Goal: Communication & Community: Answer question/provide support

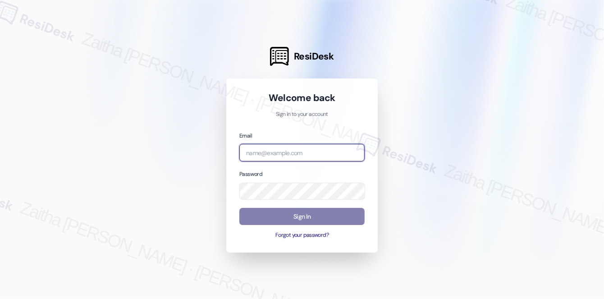
click at [329, 146] on input "email" at bounding box center [301, 153] width 125 height 18
type input "[EMAIL_ADDRESS][PERSON_NAME][DOMAIN_NAME]"
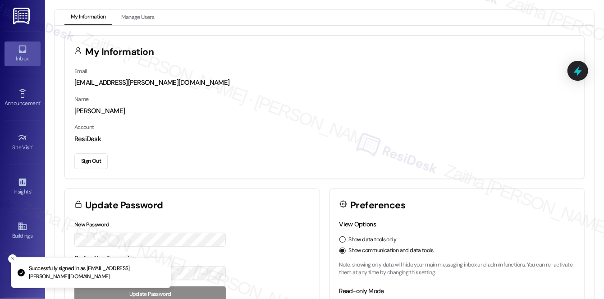
click at [18, 57] on div "Inbox" at bounding box center [22, 58] width 45 height 9
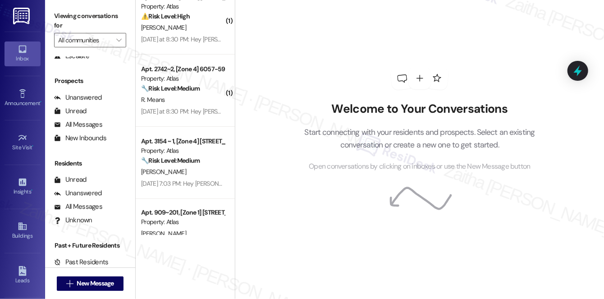
scroll to position [164, 0]
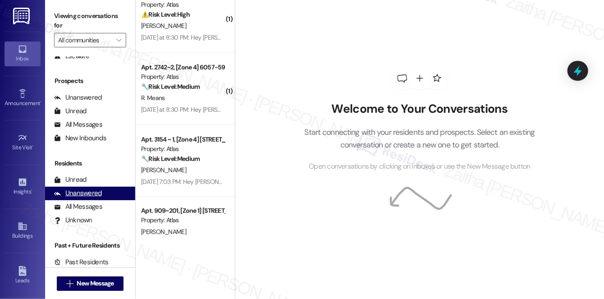
click at [82, 196] on div "Unanswered" at bounding box center [78, 192] width 48 height 9
click at [579, 72] on icon at bounding box center [577, 71] width 11 height 14
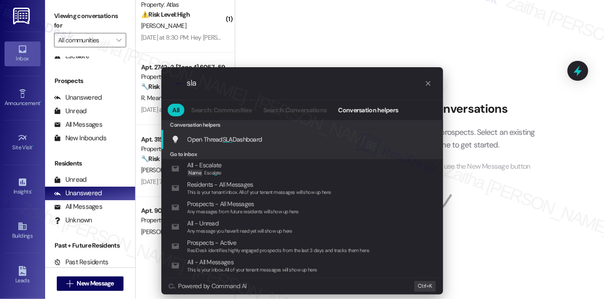
click at [229, 138] on span "SLA" at bounding box center [228, 139] width 10 height 8
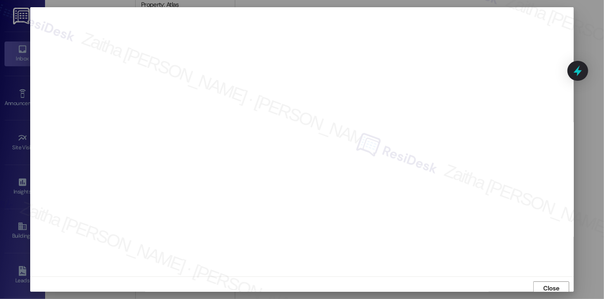
scroll to position [4, 0]
click at [553, 283] on span "Close" at bounding box center [551, 284] width 16 height 9
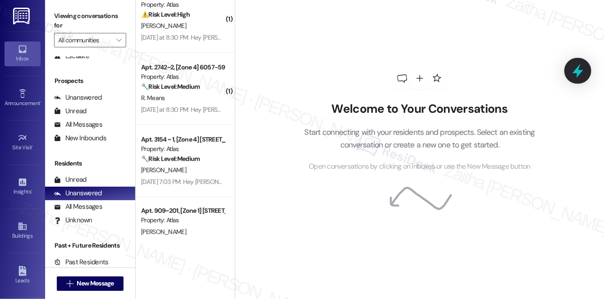
click at [577, 72] on icon at bounding box center [577, 71] width 11 height 14
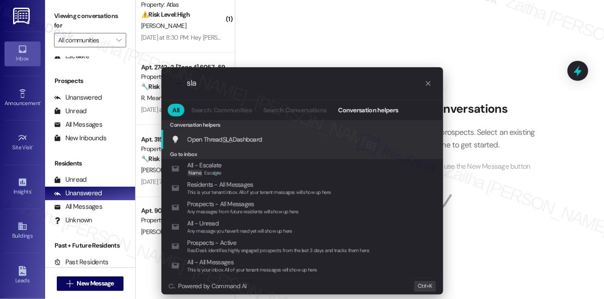
type input "sla"
drag, startPoint x: 352, startPoint y: 37, endPoint x: 321, endPoint y: 26, distance: 33.1
click at [352, 37] on div ".cls-1{fill:#0a055f;}.cls-2{fill:#0cc4c4;} resideskLogoBlueOrange sla All Searc…" at bounding box center [302, 149] width 604 height 299
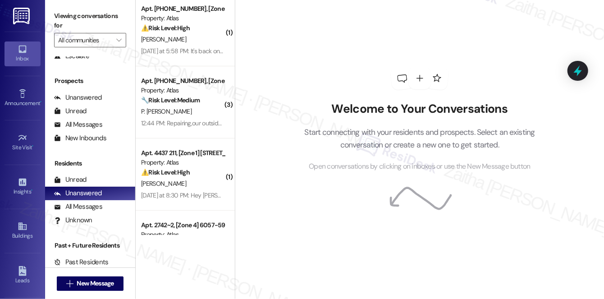
scroll to position [0, 0]
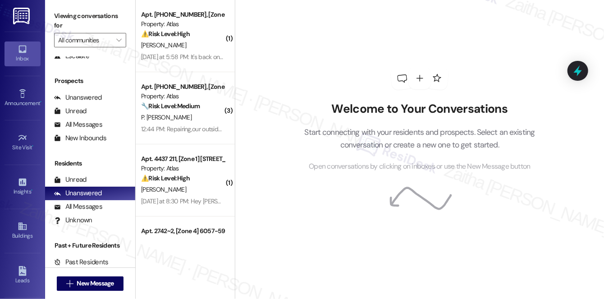
click at [186, 31] on strong "⚠️ Risk Level: High" at bounding box center [165, 34] width 49 height 8
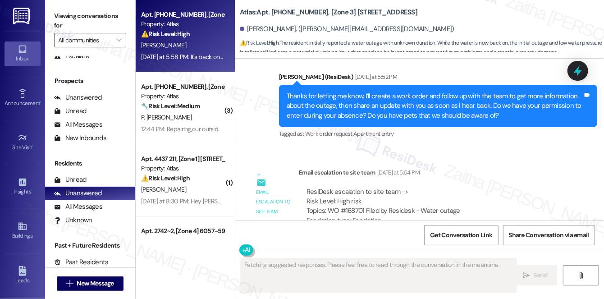
scroll to position [3187, 0]
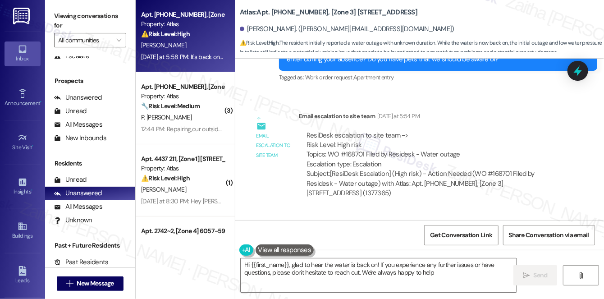
type textarea "Hi {{first_name}}, glad to hear the water is back on! If you experience any fur…"
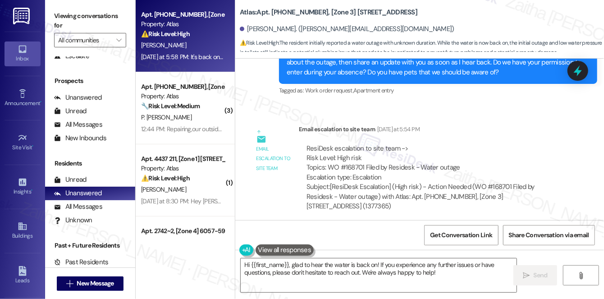
scroll to position [3187, 0]
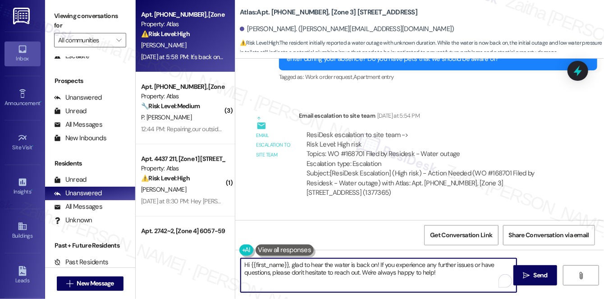
click at [449, 270] on textarea "Hi {{first_name}}, glad to hear the water is back on! If you experience any fur…" at bounding box center [379, 275] width 276 height 34
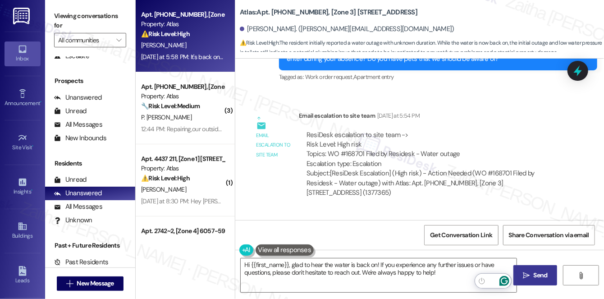
click at [530, 272] on span " Send" at bounding box center [535, 274] width 28 height 9
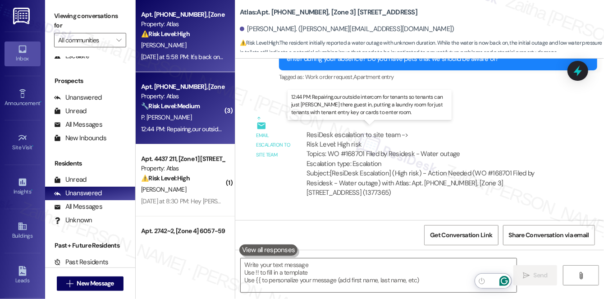
scroll to position [3187, 0]
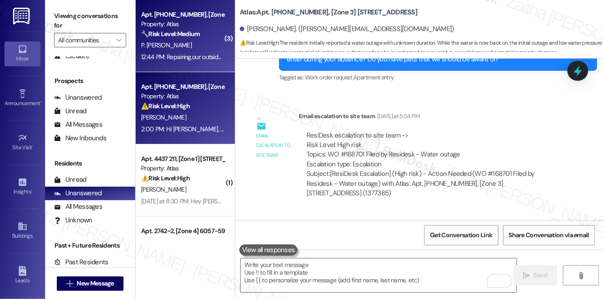
click at [195, 39] on div "Apt. [PHONE_NUMBER], [Zone 3] [STREET_ADDRESS] Property: Atlas 🔧 Risk Level: Me…" at bounding box center [182, 24] width 85 height 31
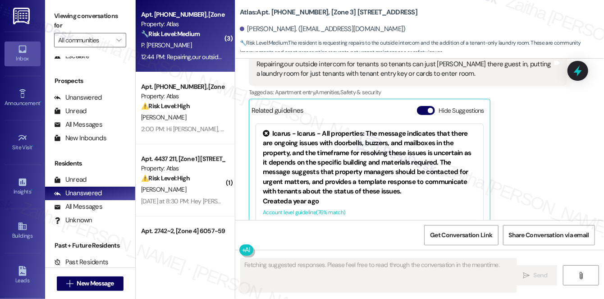
scroll to position [1354, 0]
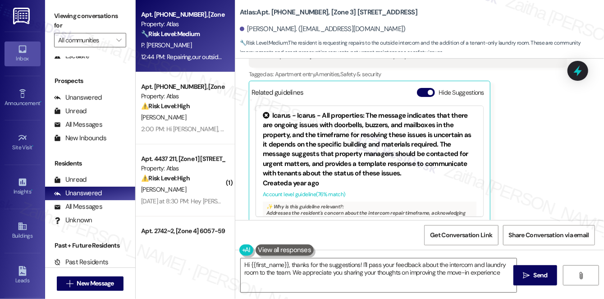
type textarea "Hi {{first_name}}, thanks for the suggestions! I'll pass your feedback about th…"
click at [421, 88] on button "Hide Suggestions" at bounding box center [426, 92] width 18 height 9
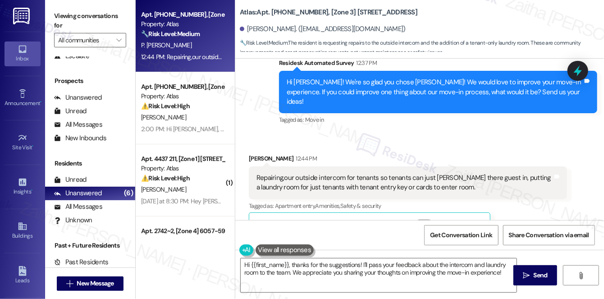
scroll to position [1235, 0]
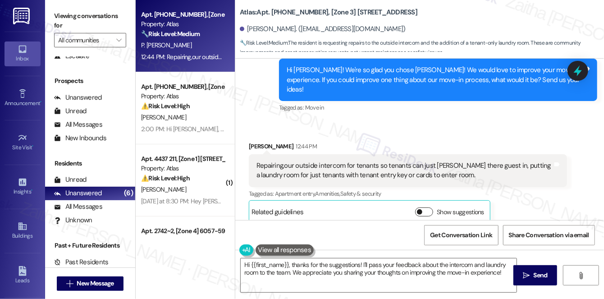
click at [423, 207] on button "Show suggestions" at bounding box center [424, 211] width 18 height 9
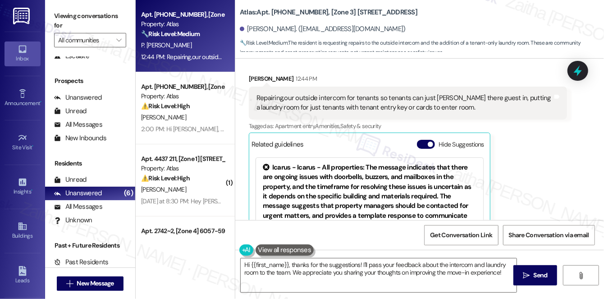
scroll to position [1317, 0]
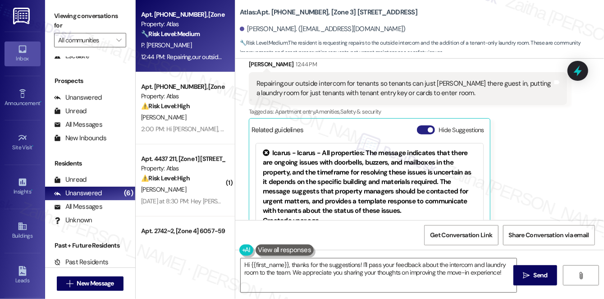
click at [424, 125] on button "Hide Suggestions" at bounding box center [426, 129] width 18 height 9
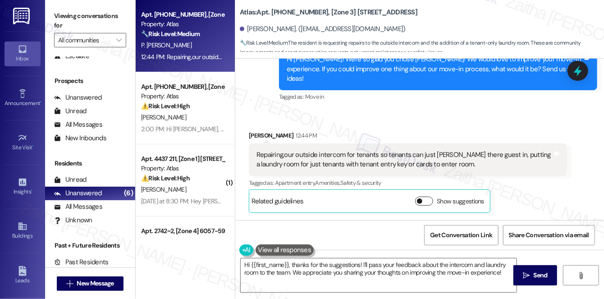
scroll to position [1235, 0]
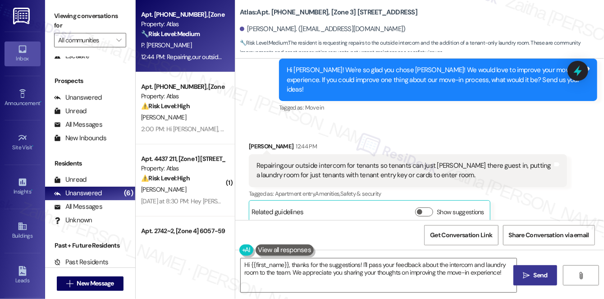
click at [537, 273] on span "Send" at bounding box center [541, 274] width 14 height 9
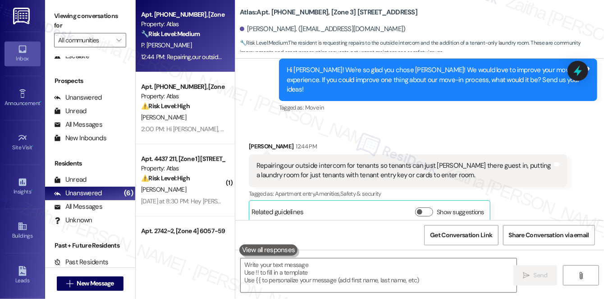
scroll to position [1234, 0]
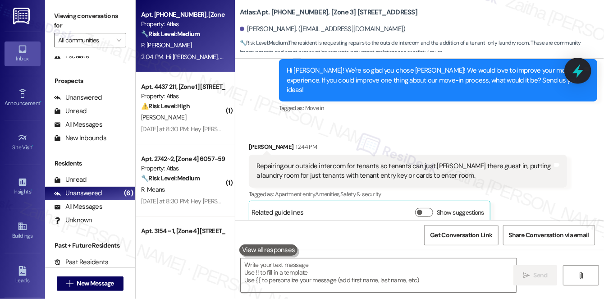
click at [576, 76] on icon at bounding box center [577, 70] width 15 height 15
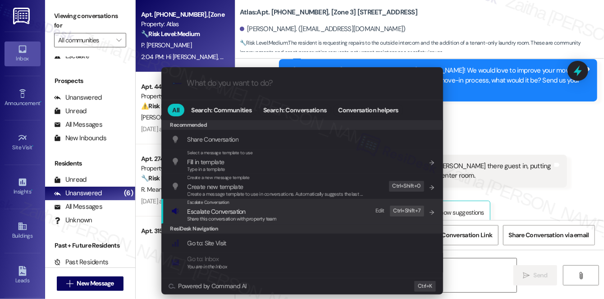
click at [208, 215] on div "Share this conversation with property team" at bounding box center [231, 219] width 89 height 8
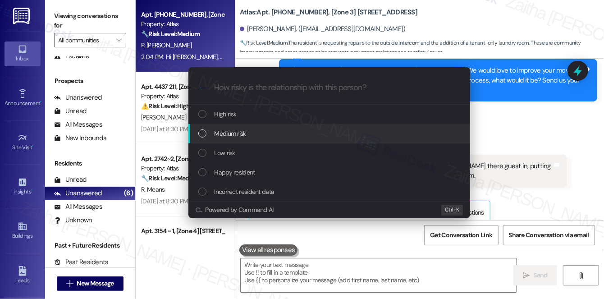
click at [237, 131] on span "Medium risk" at bounding box center [231, 133] width 32 height 10
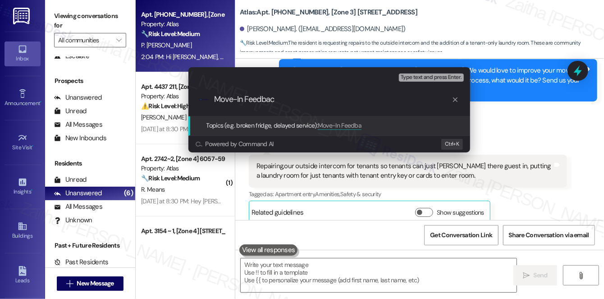
type input "Move-In Feedback"
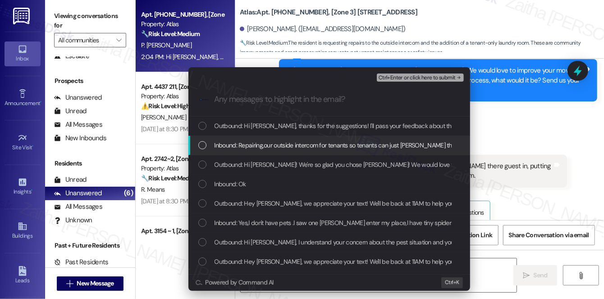
click at [266, 149] on span "Inbound: Repairing,our outside intercom for tenants so tenants can just [PERSON…" at bounding box center [459, 145] width 489 height 10
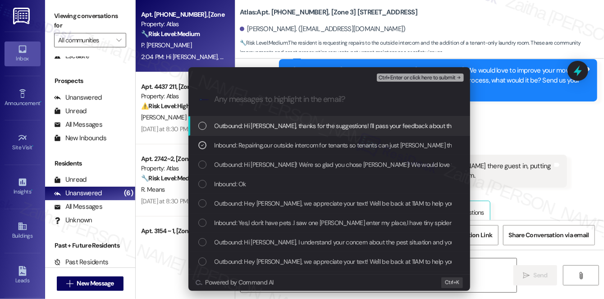
click at [405, 75] on span "Ctrl+Enter or click here to submit" at bounding box center [417, 78] width 77 height 6
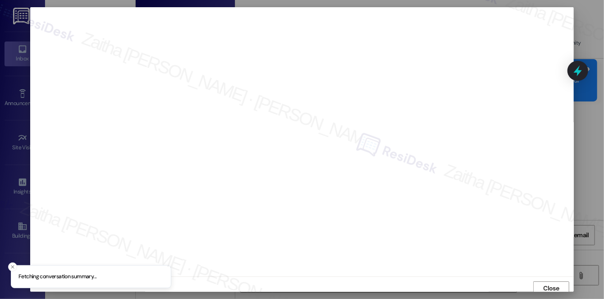
scroll to position [4, 0]
drag, startPoint x: 548, startPoint y: 286, endPoint x: 542, endPoint y: 272, distance: 15.0
click at [547, 286] on span "Close" at bounding box center [551, 284] width 16 height 9
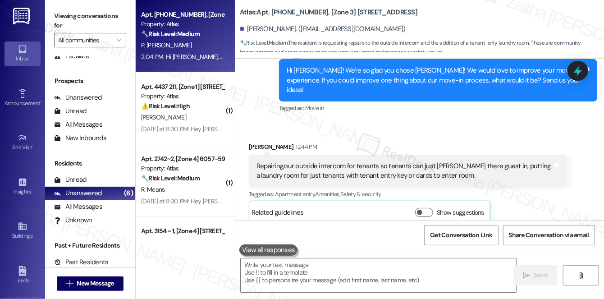
click at [577, 68] on icon at bounding box center [578, 70] width 8 height 11
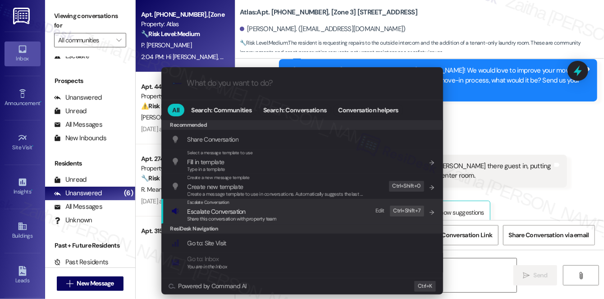
click at [209, 209] on span "Escalate Conversation" at bounding box center [216, 211] width 58 height 8
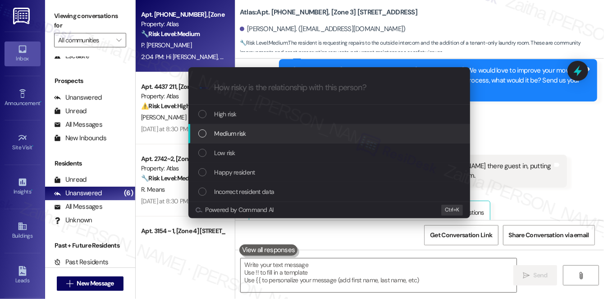
click at [237, 134] on span "Medium risk" at bounding box center [231, 133] width 32 height 10
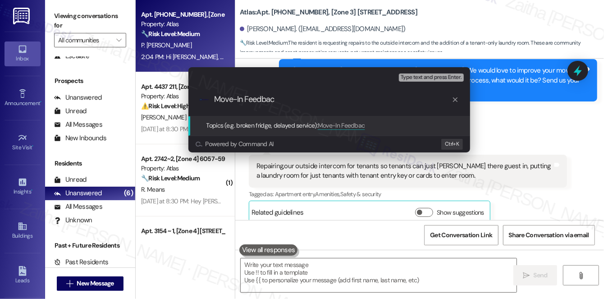
type input "Move-In Feedback"
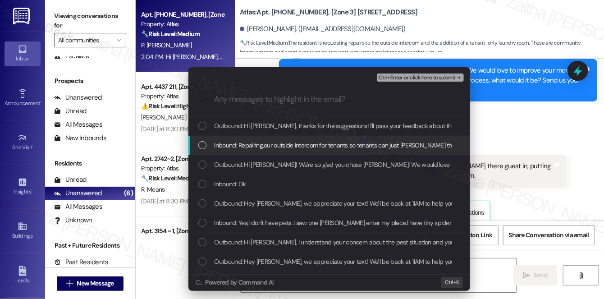
click at [242, 141] on span "Inbound: Repairing,our outside intercom for tenants so tenants can just [PERSON…" at bounding box center [459, 145] width 489 height 10
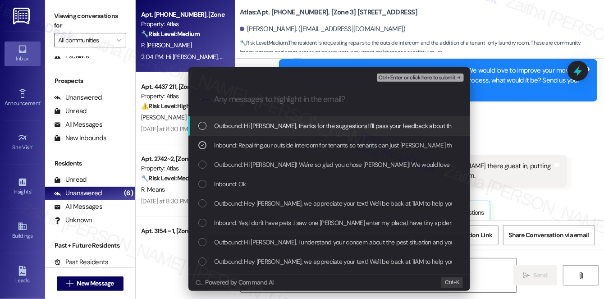
click at [405, 78] on span "Ctrl+Enter or click here to submit" at bounding box center [417, 78] width 77 height 6
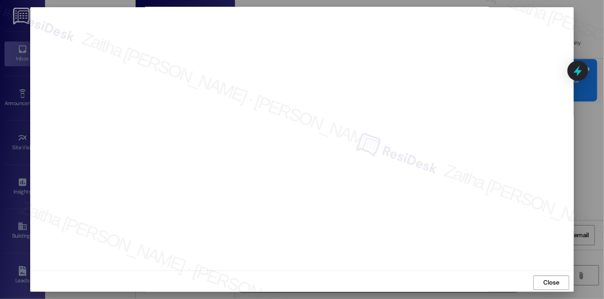
scroll to position [8, 0]
click at [544, 283] on span "Close" at bounding box center [551, 279] width 16 height 9
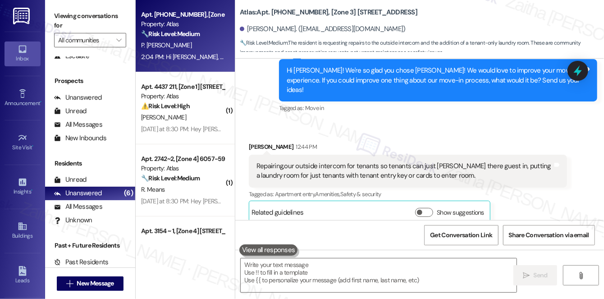
click at [576, 68] on icon at bounding box center [578, 71] width 12 height 12
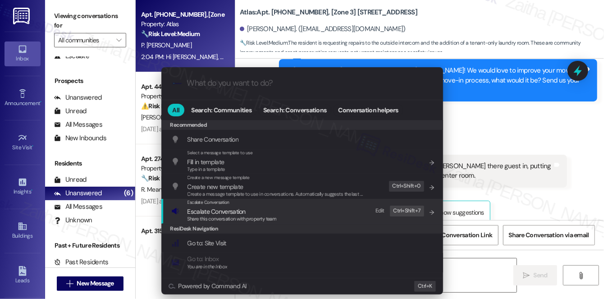
click at [222, 210] on span "Escalate Conversation" at bounding box center [216, 211] width 58 height 8
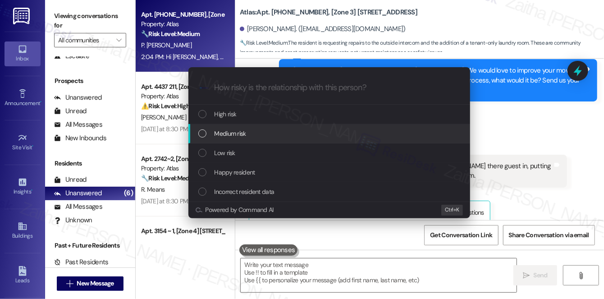
click at [256, 132] on div "Medium risk" at bounding box center [330, 133] width 264 height 10
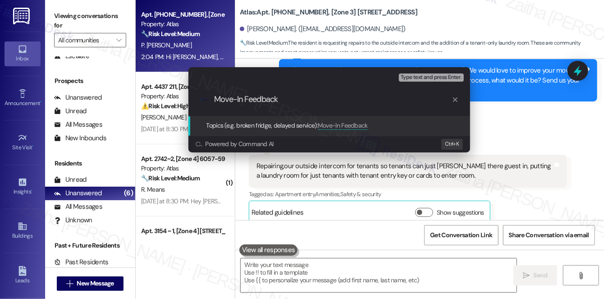
type input "Move-In Feedback"
drag, startPoint x: 289, startPoint y: 105, endPoint x: 228, endPoint y: 102, distance: 61.3
click at [181, 106] on div "Escalate Conversation Medium risk Topics (e.g. broken fridge, delayed service) …" at bounding box center [329, 109] width 304 height 103
drag, startPoint x: 264, startPoint y: 100, endPoint x: 186, endPoint y: 97, distance: 78.0
click at [186, 97] on div "Escalate Conversation Medium risk Topics (e.g. broken fridge, delayed service) …" at bounding box center [329, 109] width 286 height 85
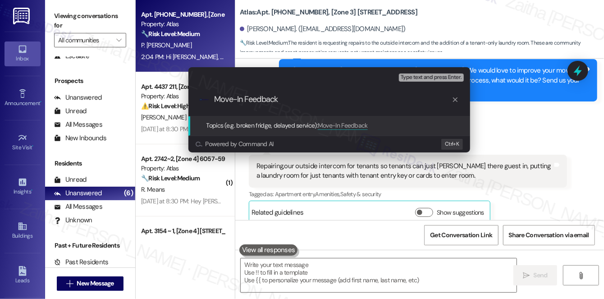
click at [296, 94] on div ".cls-1{fill:#0a055f;}.cls-2{fill:#0cc4c4;} resideskLogoBlueOrange Move-In Feedb…" at bounding box center [329, 99] width 282 height 32
click at [509, 109] on div "Escalate Conversation Medium risk Topics (e.g. broken fridge, delayed service) …" at bounding box center [302, 149] width 604 height 299
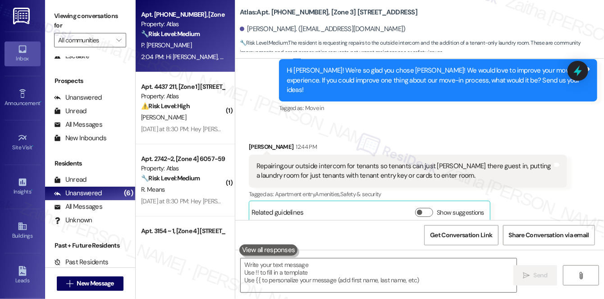
click at [566, 75] on div "Hi [PERSON_NAME]! We're so glad you chose [PERSON_NAME]! We would love to impro…" at bounding box center [435, 80] width 296 height 29
click at [576, 70] on icon at bounding box center [577, 71] width 11 height 14
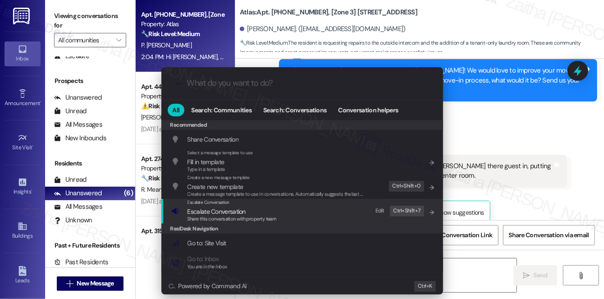
click at [205, 210] on span "Escalate Conversation" at bounding box center [216, 211] width 58 height 8
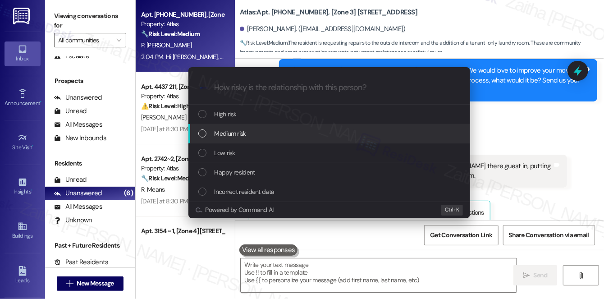
click at [239, 132] on span "Medium risk" at bounding box center [231, 133] width 32 height 10
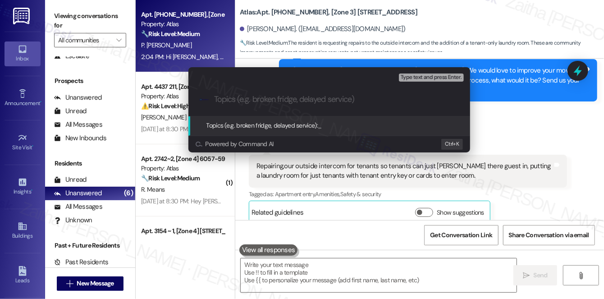
paste input "Move-In Feedback"
type input "Move-In Feedback"
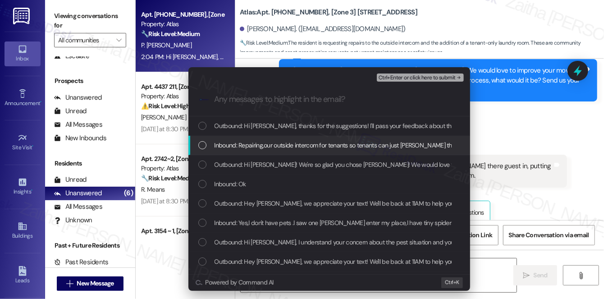
click at [311, 149] on span "Inbound: Repairing,our outside intercom for tenants so tenants can just [PERSON…" at bounding box center [459, 145] width 489 height 10
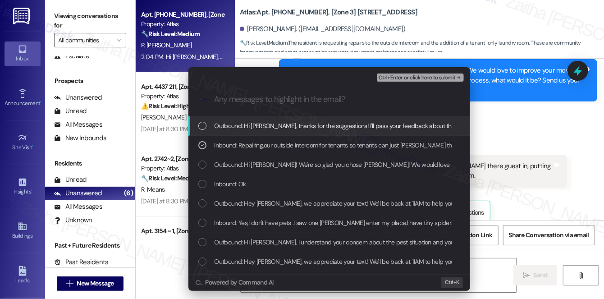
click at [416, 76] on span "Ctrl+Enter or click here to submit" at bounding box center [417, 78] width 77 height 6
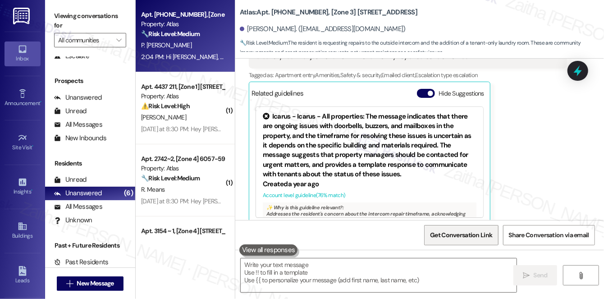
scroll to position [1354, 0]
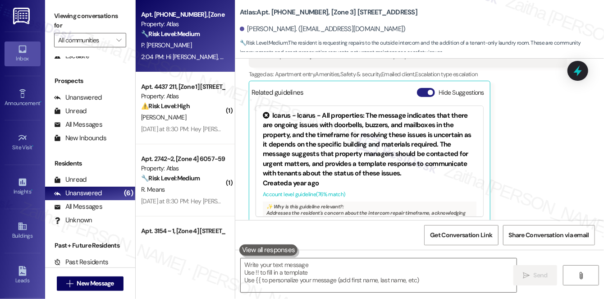
click at [419, 88] on button "Hide Suggestions" at bounding box center [426, 92] width 18 height 9
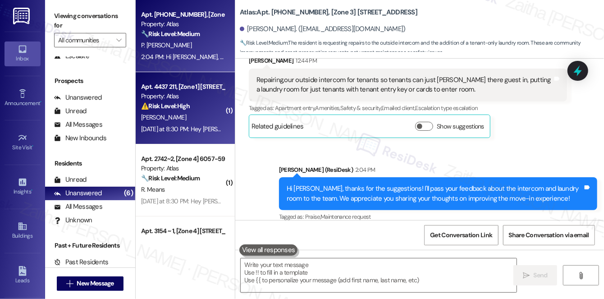
click at [188, 115] on div "[PERSON_NAME]" at bounding box center [182, 117] width 85 height 11
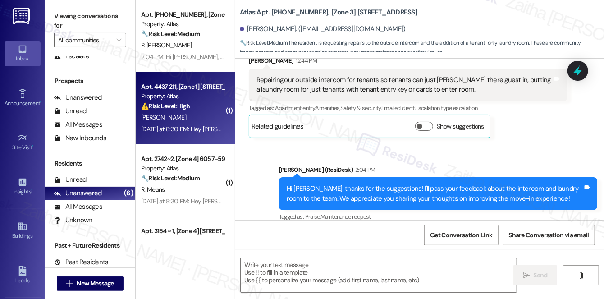
type textarea "Fetching suggested responses. Please feel free to read through the conversation…"
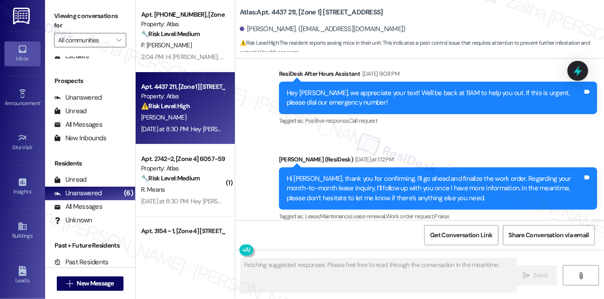
scroll to position [3843, 0]
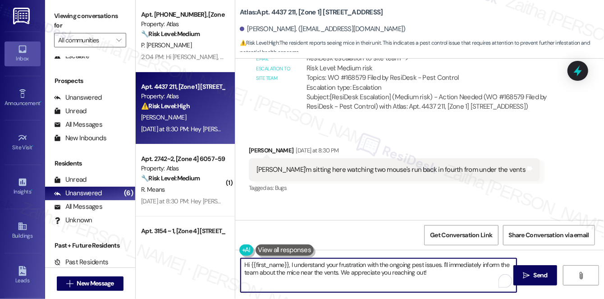
drag, startPoint x: 290, startPoint y: 262, endPoint x: 468, endPoint y: 272, distance: 178.8
click at [468, 272] on textarea "Hi {{first_name}}, I understand your frustration with the ongoing pest issues. …" at bounding box center [379, 275] width 276 height 34
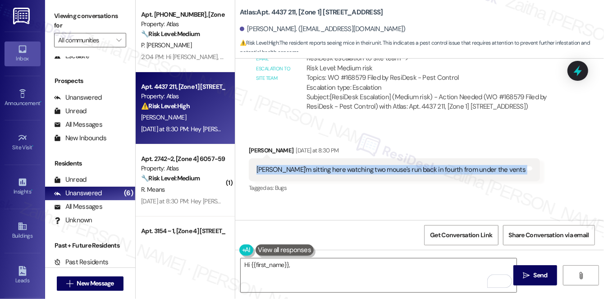
drag, startPoint x: 255, startPoint y: 187, endPoint x: 500, endPoint y: 189, distance: 245.6
click at [500, 181] on div "[PERSON_NAME]'m sitting here watching two mouse's run back in fourth from under…" at bounding box center [394, 169] width 291 height 23
copy div "[PERSON_NAME]'m sitting here watching two mouse's run back in fourth from under…"
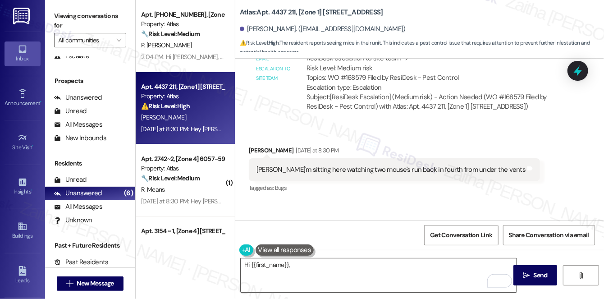
click at [328, 269] on textarea "Hi {{first_name}}," at bounding box center [379, 275] width 276 height 34
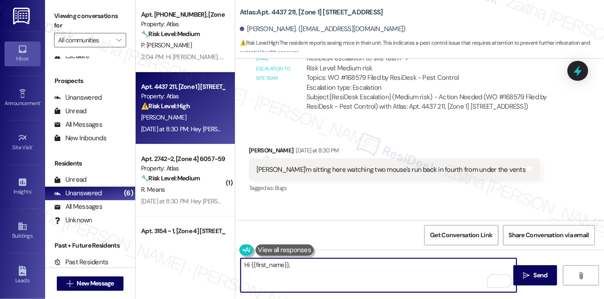
paste textarea "Thank you for letting me know, [PERSON_NAME]—I understand how concerning that m…"
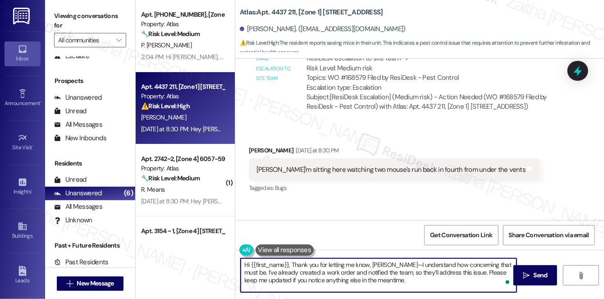
click at [292, 262] on textarea "Hi {{first_name}}, Thank you for letting me know, [PERSON_NAME]—I understand ho…" at bounding box center [379, 275] width 276 height 34
drag, startPoint x: 368, startPoint y: 265, endPoint x: 388, endPoint y: 262, distance: 20.4
click at [388, 262] on textarea "Hi {{first_name}}, thank you for letting me know, [PERSON_NAME]—I understand ho…" at bounding box center [379, 275] width 276 height 34
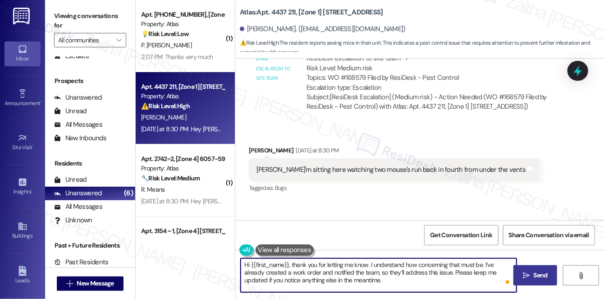
type textarea "Hi {{first_name}}, thank you for letting me know. I understand how concerning t…"
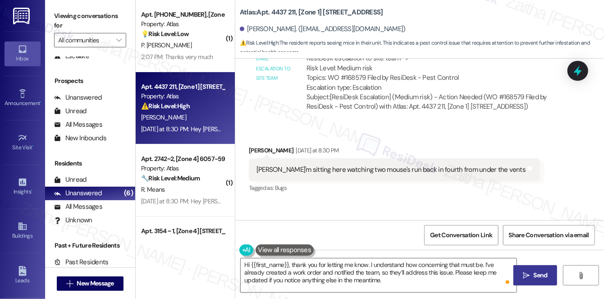
click at [535, 269] on button " Send" at bounding box center [535, 275] width 44 height 20
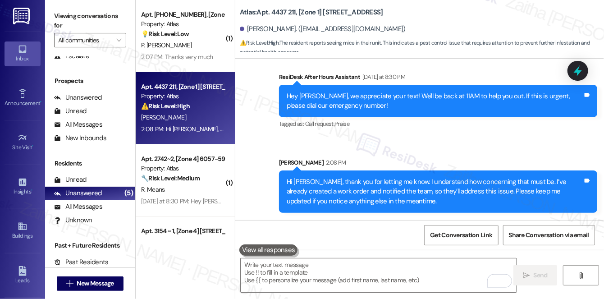
scroll to position [4011, 0]
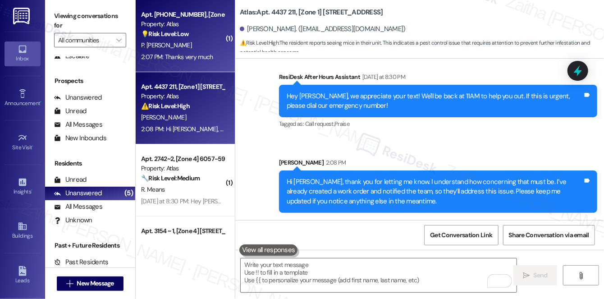
click at [203, 35] on div "💡 Risk Level: Low The resident is providing feedback on the move-in experience,…" at bounding box center [182, 33] width 83 height 9
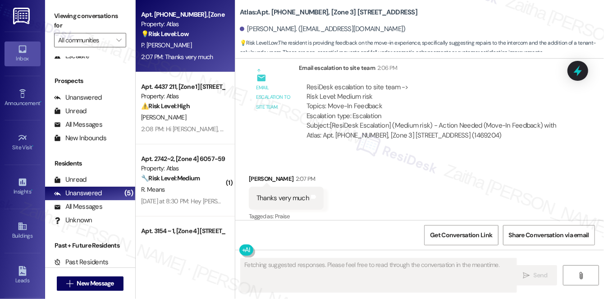
scroll to position [1467, 0]
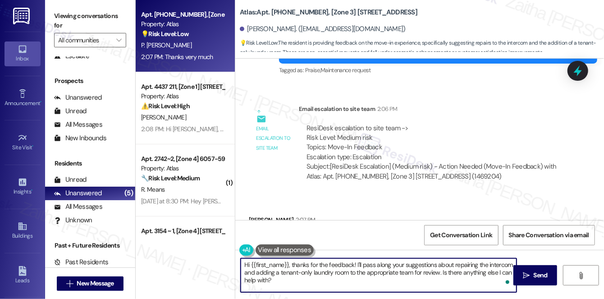
drag, startPoint x: 291, startPoint y: 263, endPoint x: 302, endPoint y: 289, distance: 28.5
click at [302, 289] on textarea "Hi {{first_name}}, thanks for the feedback! I'll pass along your suggestions ab…" at bounding box center [379, 275] width 276 height 34
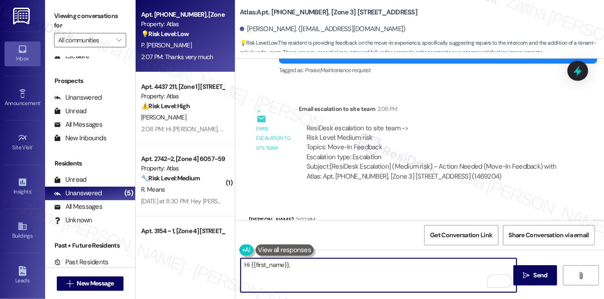
click at [248, 264] on textarea "Hi {{first_name}}," at bounding box center [379, 275] width 276 height 34
click at [355, 268] on textarea "You're most welcome, {{first_name}}," at bounding box center [379, 275] width 276 height 34
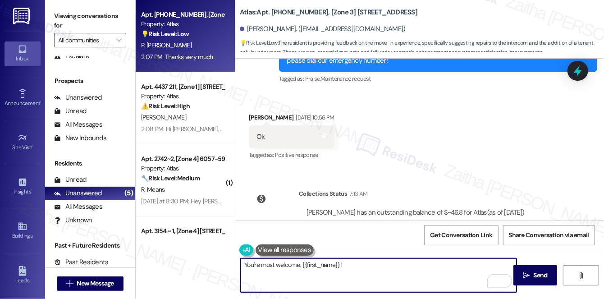
scroll to position [1016, 0]
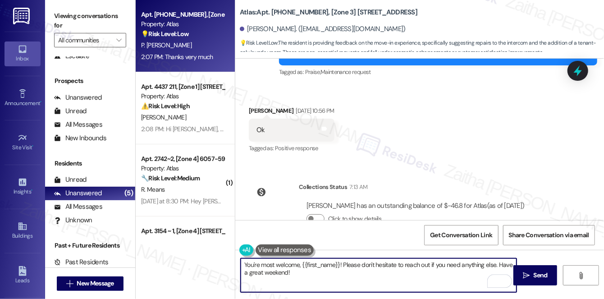
click at [274, 274] on textarea "You're most welcome, {{first_name}}! Please don't hesitate to reach out if you …" at bounding box center [379, 275] width 276 height 34
type textarea "You're most welcome, {{first_name}}! Please don't hesitate to reach out if you …"
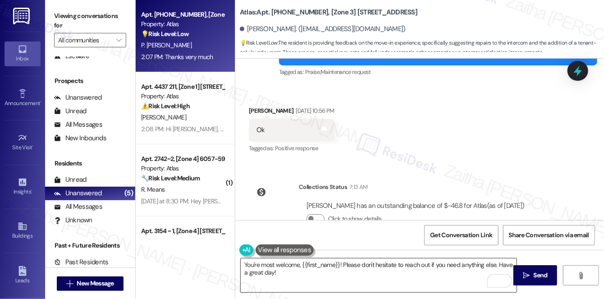
drag, startPoint x: 534, startPoint y: 282, endPoint x: 514, endPoint y: 273, distance: 21.6
click at [534, 282] on button " Send" at bounding box center [535, 275] width 44 height 20
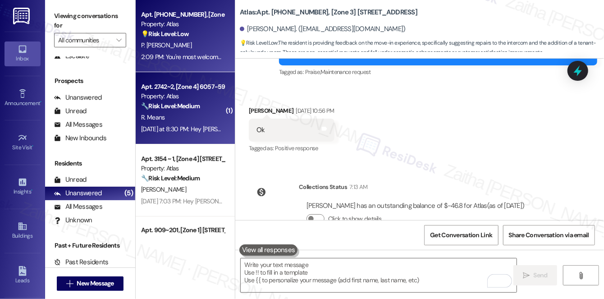
click at [199, 106] on strong "🔧 Risk Level: Medium" at bounding box center [170, 106] width 59 height 8
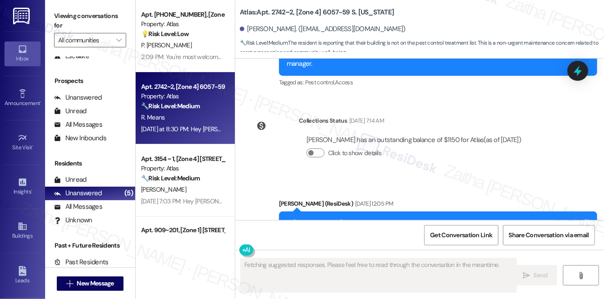
scroll to position [3791, 0]
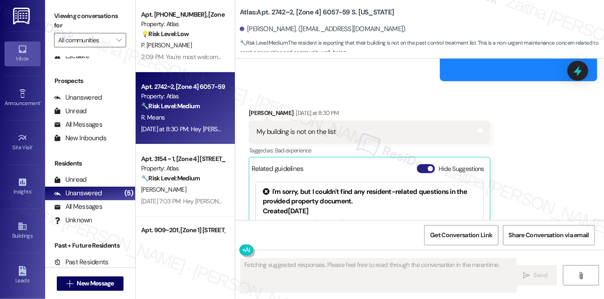
click at [421, 164] on button "Hide Suggestions" at bounding box center [426, 168] width 18 height 9
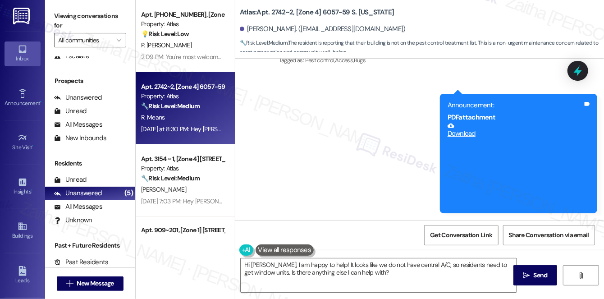
scroll to position [3635, 0]
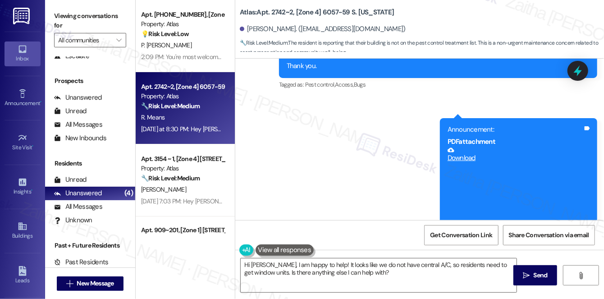
drag, startPoint x: 256, startPoint y: 200, endPoint x: 354, endPoint y: 205, distance: 98.4
click at [354, 277] on div "My building is not on the list Tags and notes" at bounding box center [314, 288] width 130 height 23
copy div "My building is not on the list Tags and notes"
drag, startPoint x: 320, startPoint y: 11, endPoint x: 384, endPoint y: 14, distance: 64.0
click at [384, 14] on div "Atlas: Apt. 2742~2, [Zone 4] 6057-59 S. [US_STATE]" at bounding box center [330, 12] width 180 height 11
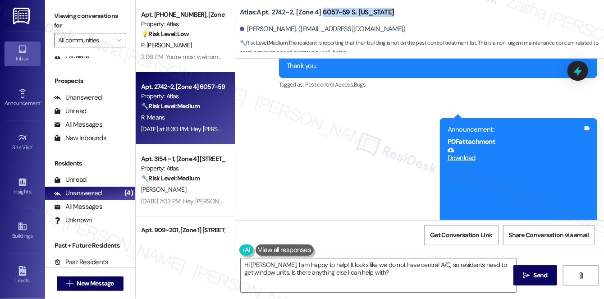
copy b "6057-59 S. [US_STATE]"
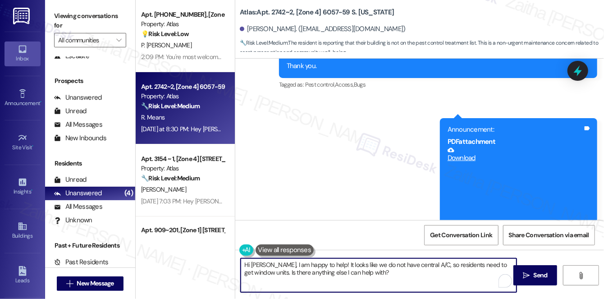
drag, startPoint x: 267, startPoint y: 260, endPoint x: 320, endPoint y: 272, distance: 53.9
click at [304, 271] on textarea "Hi [PERSON_NAME], I am happy to help! It looks like we do not have central A/C,…" at bounding box center [379, 275] width 276 height 34
click at [322, 269] on textarea "Hi [PERSON_NAME], I am happy to help! It looks like we do not have central A/C,…" at bounding box center [379, 275] width 276 height 34
click at [292, 265] on textarea "Hi [PERSON_NAME], I am happy to help! It looks like we do not have central A/C,…" at bounding box center [379, 275] width 276 height 34
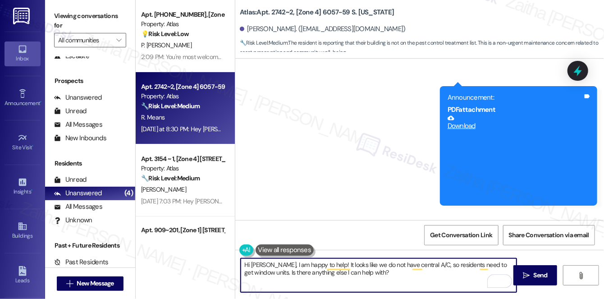
scroll to position [3758, 0]
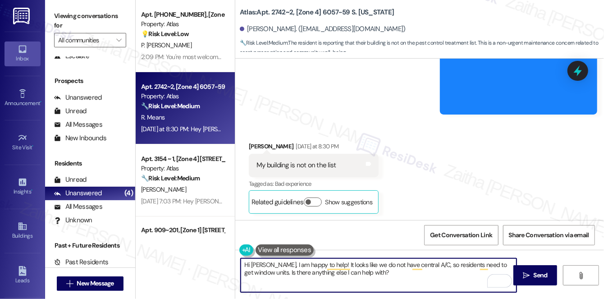
click at [320, 271] on textarea "Hi [PERSON_NAME], I am happy to help! It looks like we do not have central A/C,…" at bounding box center [379, 275] width 276 height 34
drag, startPoint x: 268, startPoint y: 264, endPoint x: 397, endPoint y: 277, distance: 130.0
click at [397, 277] on textarea "Hi [PERSON_NAME], I am happy to help! It looks like we do not have central A/C,…" at bounding box center [379, 275] width 276 height 34
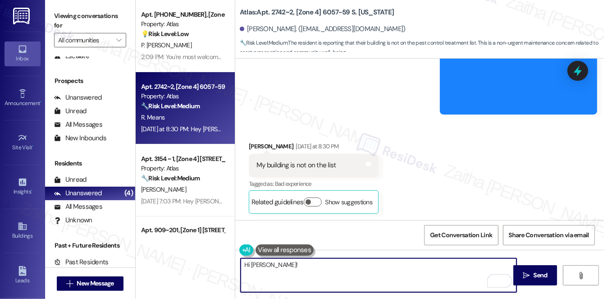
paste textarea "I’d like to assure you that your building is on the list. Your unit falls under…"
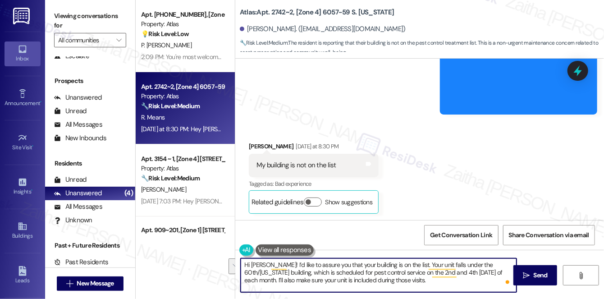
drag, startPoint x: 498, startPoint y: 270, endPoint x: 498, endPoint y: 279, distance: 8.1
click at [498, 279] on textarea "Hi [PERSON_NAME]! I’d like to assure you that your building is on the list. You…" at bounding box center [379, 275] width 276 height 34
click at [293, 273] on textarea "Hi [PERSON_NAME]! I’d like to assure you that your building is on the list. You…" at bounding box center [379, 275] width 276 height 34
drag, startPoint x: 271, startPoint y: 261, endPoint x: 402, endPoint y: 263, distance: 131.2
click at [402, 263] on textarea "Hi [PERSON_NAME]! I’d like to assure you that your building is on the list. You…" at bounding box center [379, 275] width 276 height 34
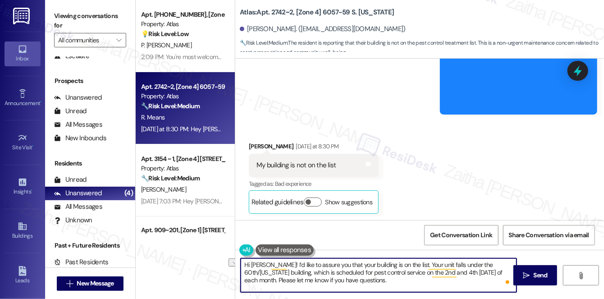
paste textarea "No worries—"
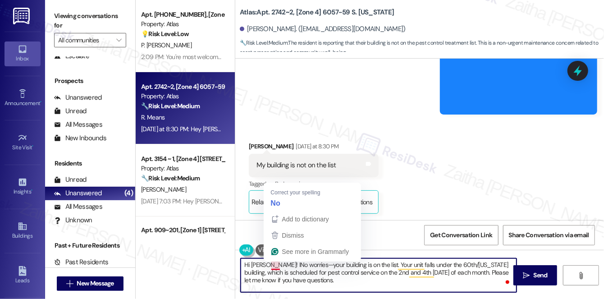
click at [272, 264] on textarea "Hi [PERSON_NAME]! INo worries—your building is on the list. Your unit falls und…" at bounding box center [379, 275] width 276 height 34
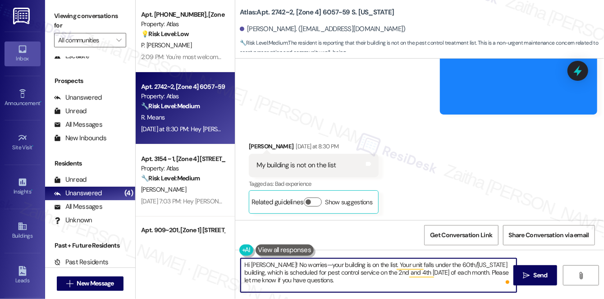
type textarea "Hi [PERSON_NAME]! No worries—your building is on the list. Your unit falls unde…"
click at [539, 274] on span "Send" at bounding box center [541, 274] width 14 height 9
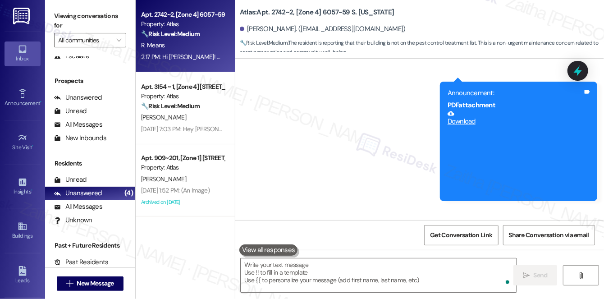
scroll to position [0, 0]
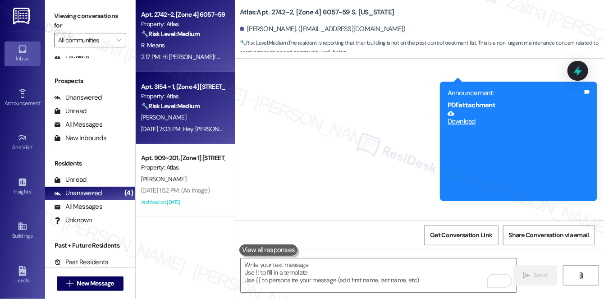
click at [206, 122] on div "[PERSON_NAME]" at bounding box center [182, 117] width 85 height 11
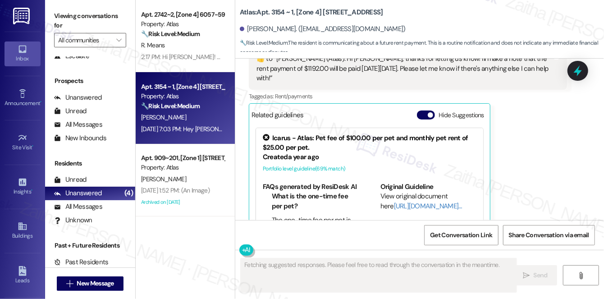
scroll to position [3105, 0]
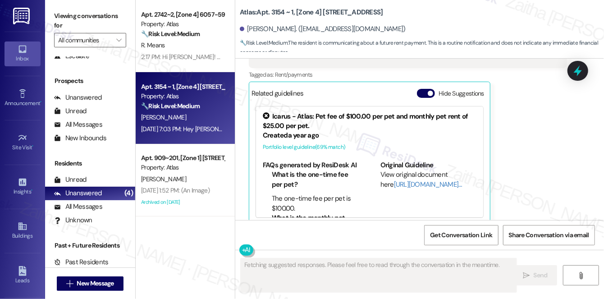
click at [425, 89] on div "Hide Suggestions" at bounding box center [452, 93] width 71 height 9
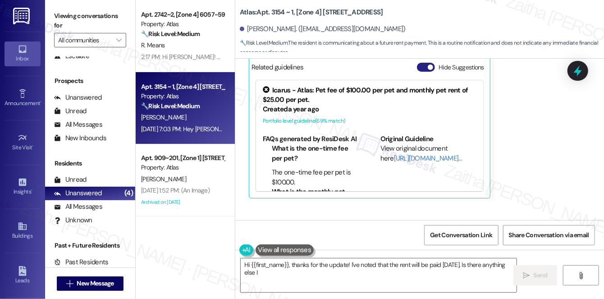
click at [420, 84] on div "Related guidelines Hide Suggestions Icarus - Atlas: Pet fee of $100.00 per pet …" at bounding box center [370, 126] width 242 height 143
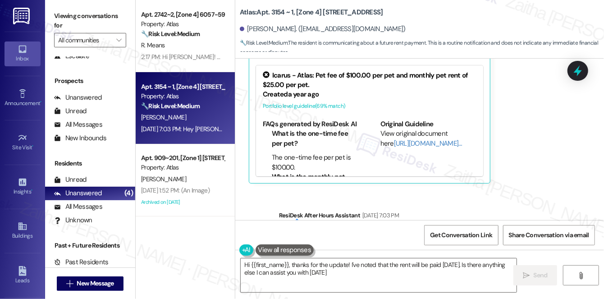
type textarea "Hi {{first_name}}, thanks for the update! I've noted that the rent will be paid…"
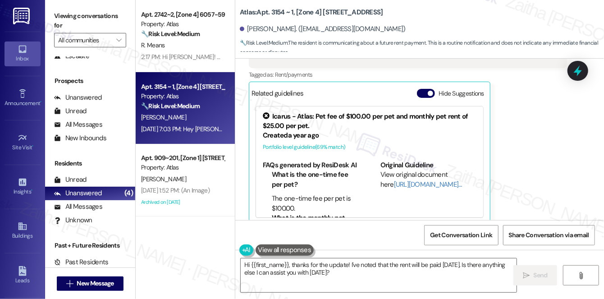
scroll to position [3023, 0]
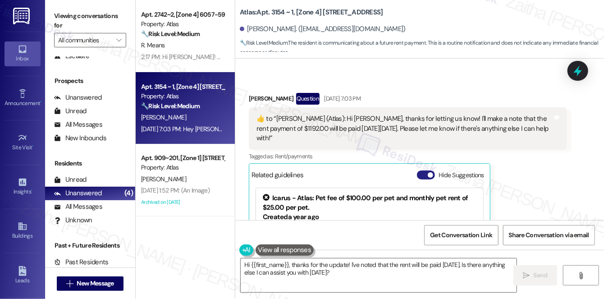
click at [420, 170] on button "Hide Suggestions" at bounding box center [426, 174] width 18 height 9
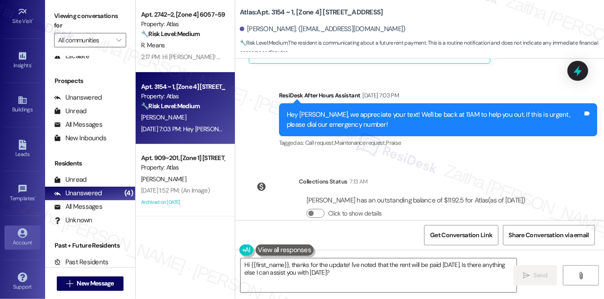
scroll to position [128, 0]
click at [20, 237] on div "Account" at bounding box center [22, 241] width 45 height 9
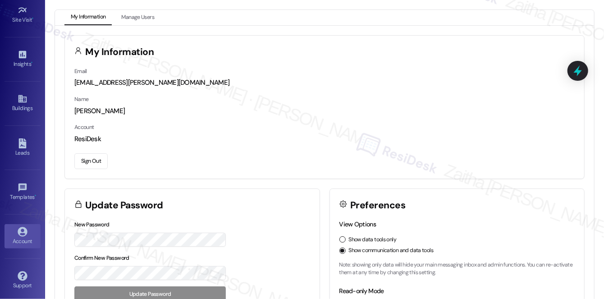
click at [82, 163] on button "Sign Out" at bounding box center [90, 161] width 33 height 16
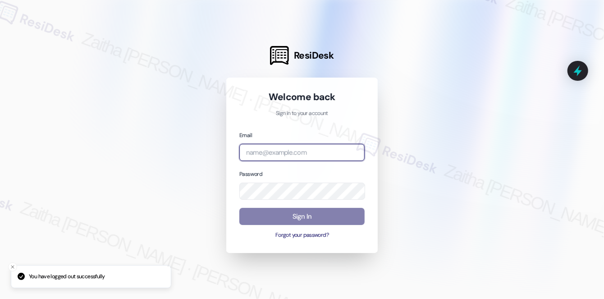
click at [307, 155] on input "email" at bounding box center [301, 153] width 125 height 18
type input "automated-surveys-grant_main-zaitha.mae.[PERSON_NAME]@grant_[DOMAIN_NAME]"
